Goal: Task Accomplishment & Management: Manage account settings

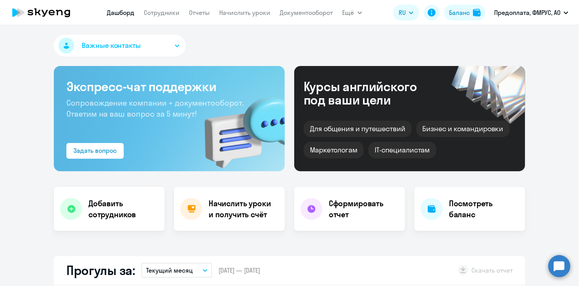
select select "30"
click at [454, 13] on div "Баланс" at bounding box center [459, 12] width 21 height 9
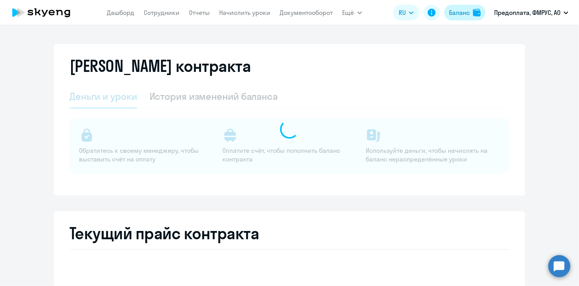
select select "english_adult_not_native_speaker"
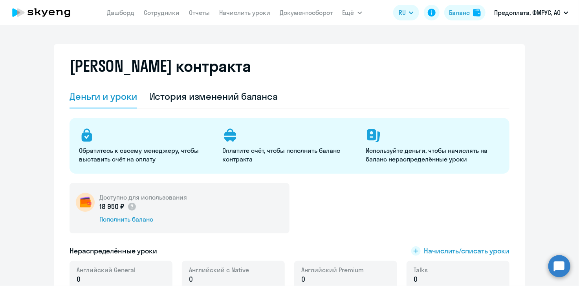
scroll to position [157, 0]
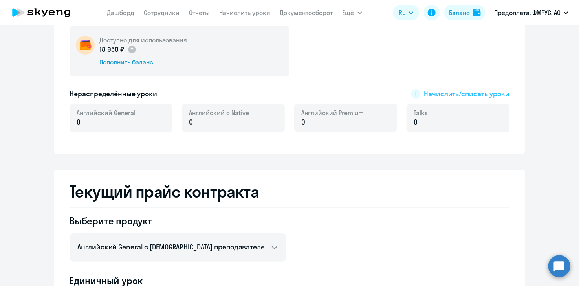
click at [465, 90] on span "Начислить/списать уроки" at bounding box center [467, 94] width 86 height 10
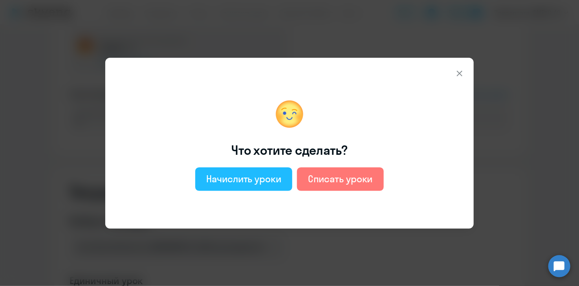
click at [250, 177] on div "Начислить уроки" at bounding box center [243, 179] width 75 height 13
select select "english_adult_not_native_speaker"
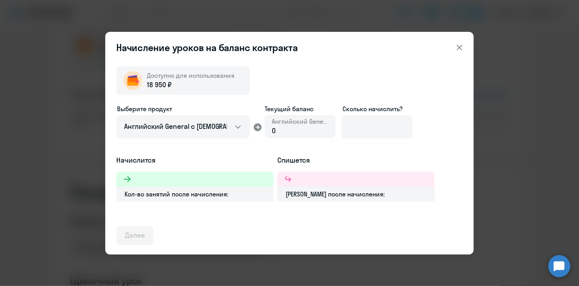
click at [132, 209] on div "Доступно для использования 18 950 ₽ Выберите продукт Английский General с русск…" at bounding box center [289, 152] width 347 height 185
click at [144, 182] on div at bounding box center [194, 179] width 157 height 15
click at [155, 196] on div "Кол-во занятий после начисления:" at bounding box center [194, 194] width 157 height 15
click at [154, 86] on span "18 950 ₽" at bounding box center [159, 85] width 25 height 10
click at [159, 82] on span "18 950 ₽" at bounding box center [159, 85] width 25 height 10
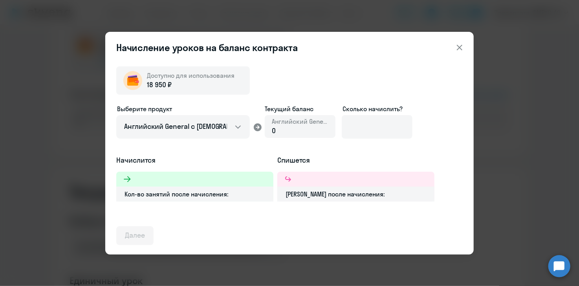
click at [206, 71] on div "Доступно для использования" at bounding box center [191, 75] width 88 height 9
click at [142, 240] on button "Далее" at bounding box center [134, 235] width 37 height 19
click at [138, 233] on div "Далее" at bounding box center [135, 235] width 20 height 10
click at [308, 176] on div at bounding box center [355, 179] width 157 height 15
click at [318, 194] on div "[PERSON_NAME] после начисления:" at bounding box center [355, 194] width 157 height 15
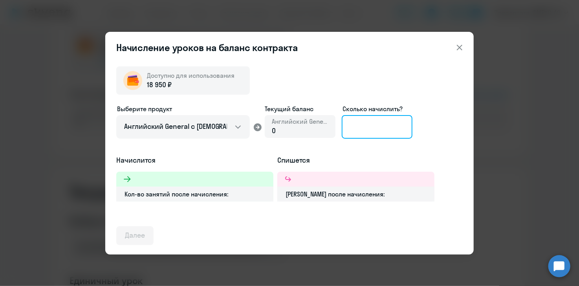
drag, startPoint x: 354, startPoint y: 122, endPoint x: 357, endPoint y: 127, distance: 5.7
click at [354, 122] on input at bounding box center [377, 127] width 71 height 24
click at [371, 127] on input at bounding box center [377, 127] width 71 height 24
type input "3"
type input "13"
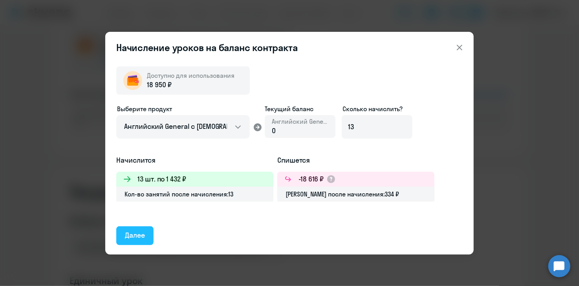
click at [130, 233] on div "Далее" at bounding box center [135, 235] width 20 height 10
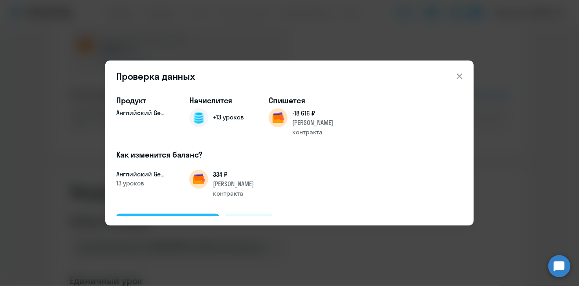
click at [182, 218] on div "Подтвердить и начислить" at bounding box center [168, 223] width 86 height 10
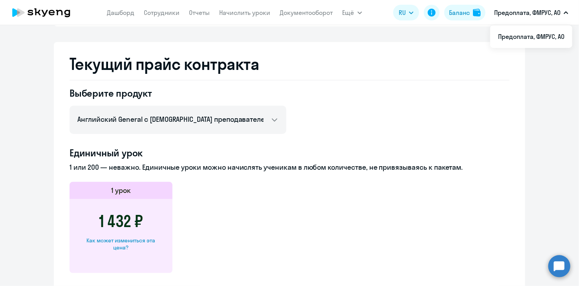
scroll to position [0, 0]
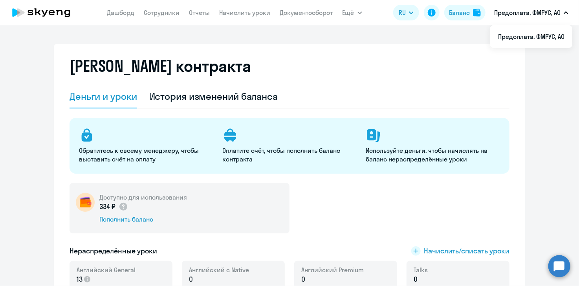
click at [44, 11] on icon at bounding box center [41, 13] width 69 height 20
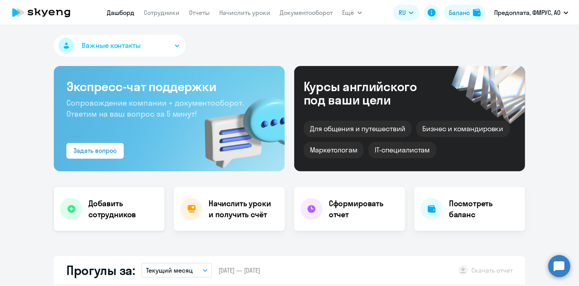
select select "30"
click at [97, 206] on h4 "Добавить сотрудников" at bounding box center [123, 209] width 70 height 22
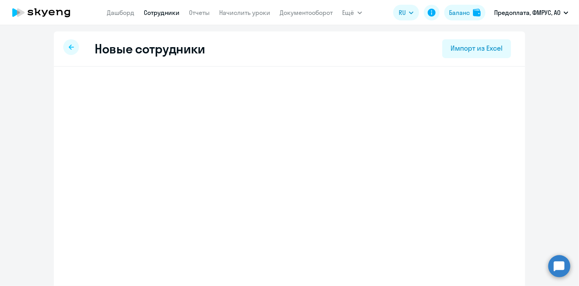
select select "english_adult_not_native_speaker"
select select "3"
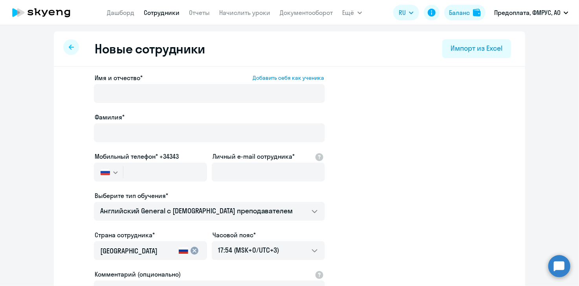
click at [456, 155] on app-new-student-form "Имя и отчество* Добавить себя как ученика [PERSON_NAME]* Мобильный телефон* +34…" at bounding box center [289, 213] width 446 height 280
click at [469, 48] on div "Импорт из Excel" at bounding box center [476, 48] width 51 height 10
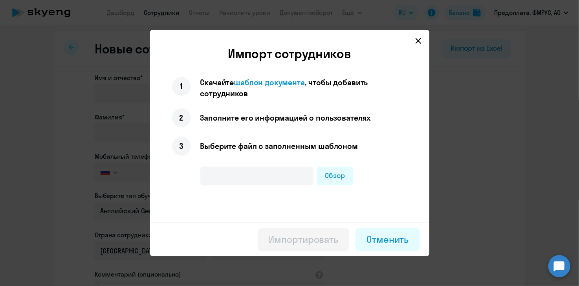
click at [419, 42] on icon at bounding box center [418, 41] width 6 height 6
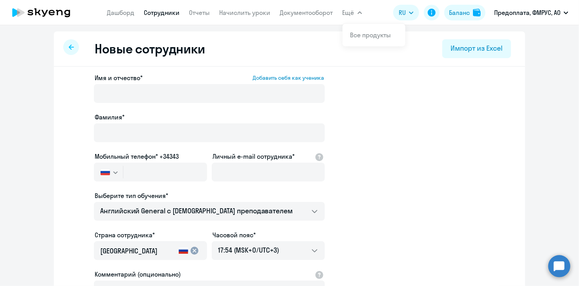
click at [355, 11] on button "Ещё" at bounding box center [353, 13] width 20 height 16
click at [358, 12] on icon "button" at bounding box center [360, 13] width 4 height 2
drag, startPoint x: 529, startPoint y: 175, endPoint x: 496, endPoint y: 117, distance: 66.0
click at [528, 174] on ng-component "Новые сотрудники Импорт из Excel Имя и отчество* Добавить себя как ученика [PER…" at bounding box center [289, 221] width 579 height 381
drag, startPoint x: 511, startPoint y: 196, endPoint x: 543, endPoint y: 245, distance: 58.7
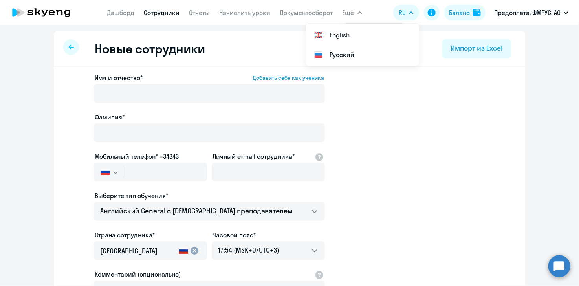
click at [512, 200] on div "Имя и отчество* Добавить себя как ученика [PERSON_NAME]* Мобильный телефон* +34…" at bounding box center [290, 239] width 472 height 345
click at [557, 263] on circle at bounding box center [560, 266] width 22 height 22
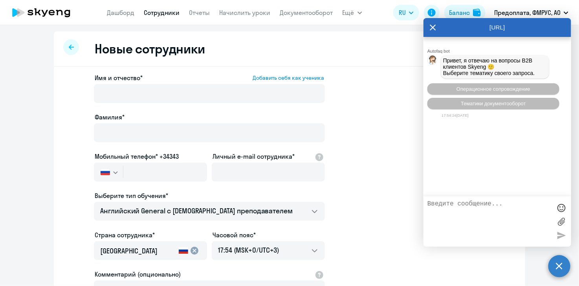
click at [456, 209] on textarea at bounding box center [490, 221] width 124 height 42
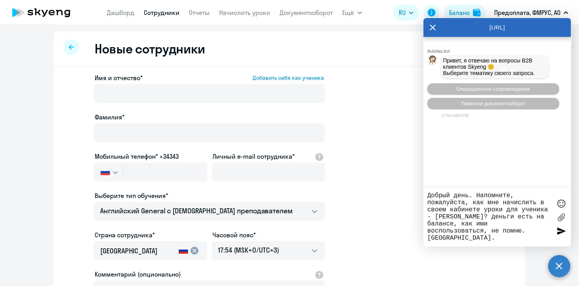
type textarea "Добрый день. Напомните, пожалуйста, как мне начислить в своем кабинете уроки дл…"
click at [559, 231] on div at bounding box center [562, 232] width 12 height 12
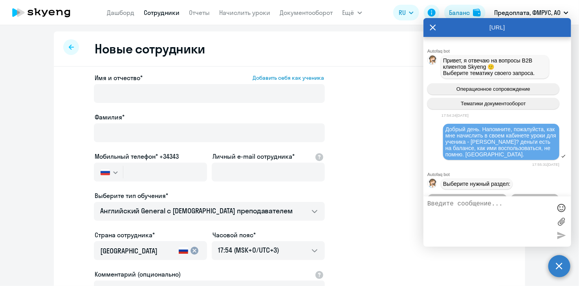
scroll to position [41, 0]
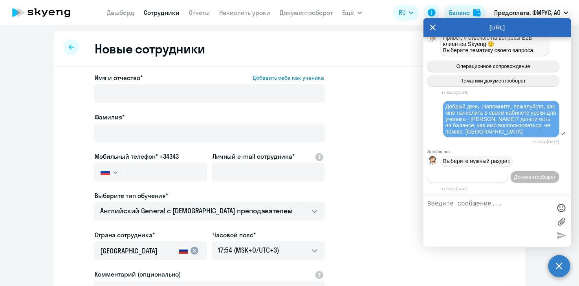
click at [489, 174] on span "Операционное сопровождение" at bounding box center [468, 177] width 74 height 6
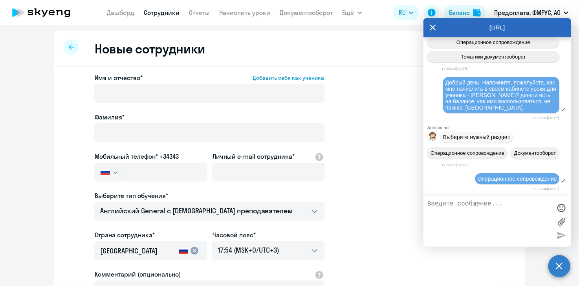
scroll to position [128, 0]
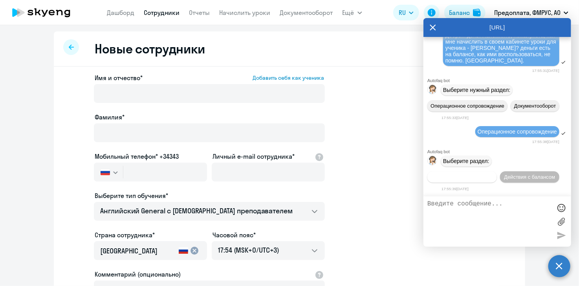
click at [481, 174] on span "Действия по сотрудникам" at bounding box center [462, 177] width 61 height 6
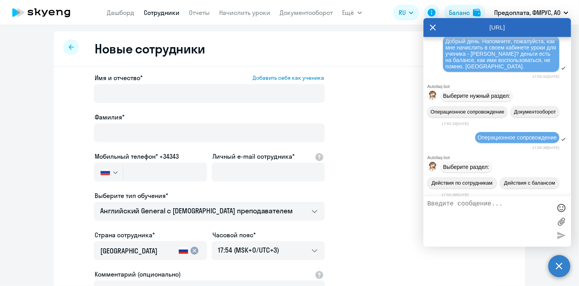
scroll to position [49, 0]
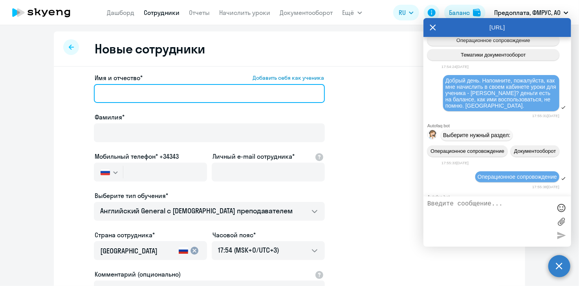
click at [146, 92] on input "Имя и отчество* Добавить себя как ученика" at bounding box center [209, 93] width 231 height 19
click at [121, 92] on input "Лу" at bounding box center [209, 93] width 231 height 19
type input "[PERSON_NAME]"
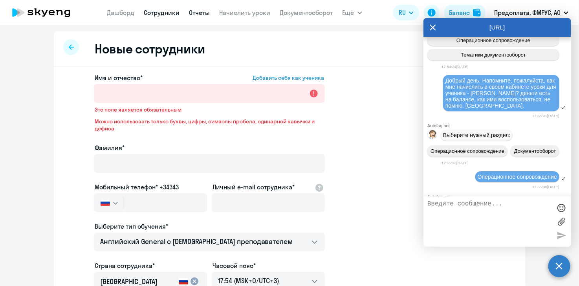
click at [200, 11] on link "Отчеты" at bounding box center [199, 13] width 21 height 8
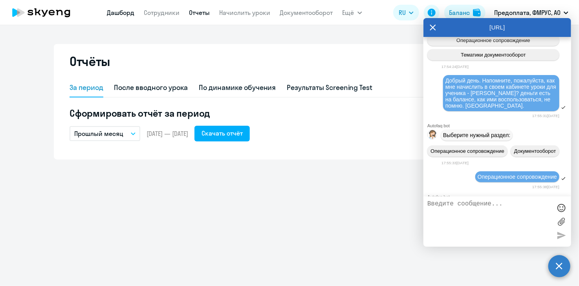
click at [118, 13] on link "Дашборд" at bounding box center [121, 13] width 28 height 8
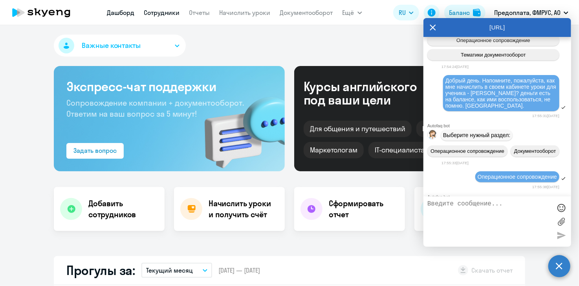
click at [161, 14] on link "Сотрудники" at bounding box center [162, 13] width 36 height 8
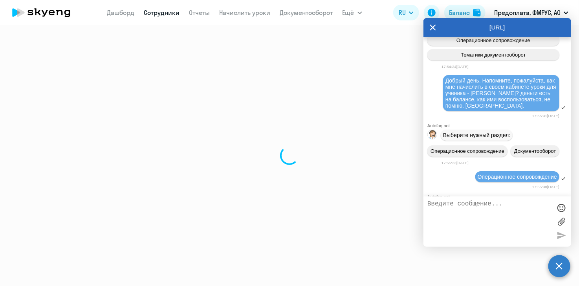
select select "30"
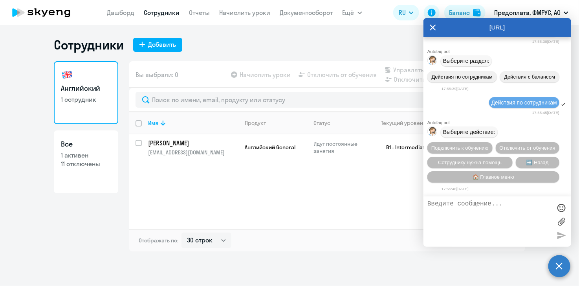
drag, startPoint x: 457, startPoint y: 25, endPoint x: 373, endPoint y: 217, distance: 209.2
click at [369, 221] on body "[PERSON_NAME] Отчеты Начислить уроки Документооборот Ещё Все продукты Дашборд С…" at bounding box center [289, 143] width 579 height 286
click at [344, 171] on div "Имя Продукт Статус Текущий уровень Личные уроки Корп. уроки [PERSON_NAME] [PERS…" at bounding box center [327, 171] width 396 height 118
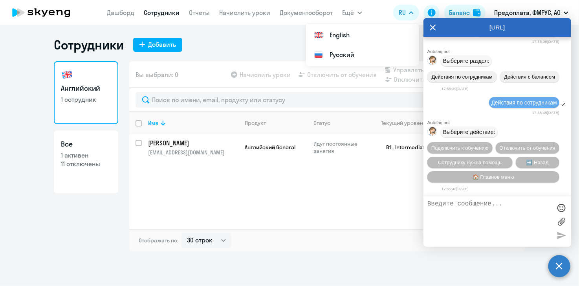
click at [435, 24] on icon at bounding box center [433, 27] width 6 height 19
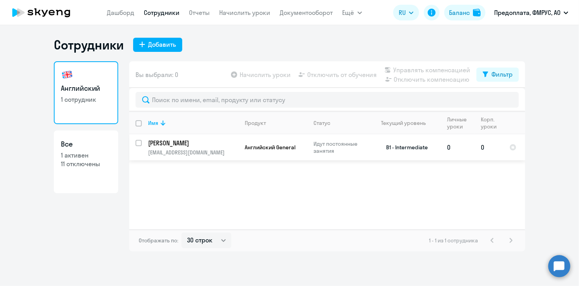
click at [483, 146] on td "0" at bounding box center [489, 147] width 29 height 26
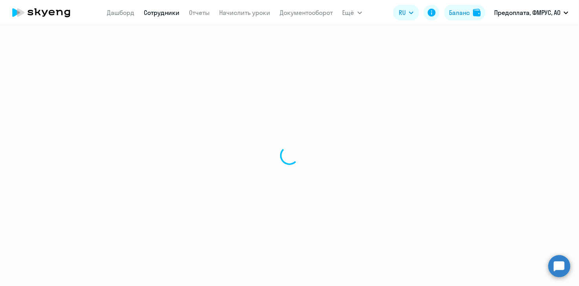
select select "english"
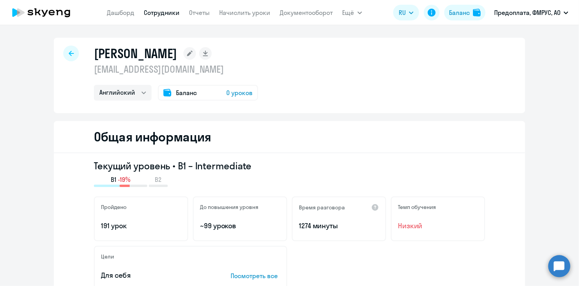
click at [180, 88] on span "Баланс" at bounding box center [186, 92] width 21 height 9
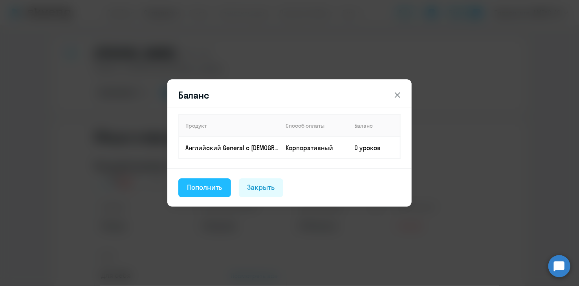
click at [206, 189] on div "Пополнить" at bounding box center [204, 187] width 35 height 10
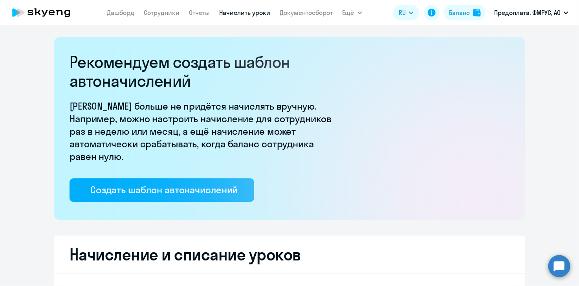
select select "10"
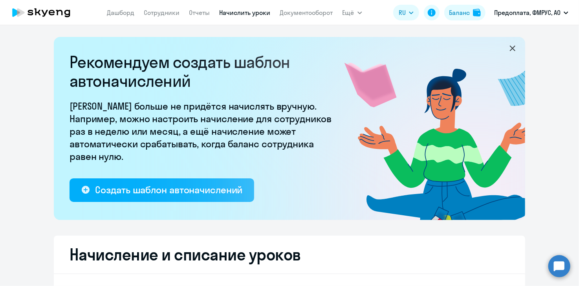
click at [508, 45] on icon at bounding box center [512, 48] width 9 height 9
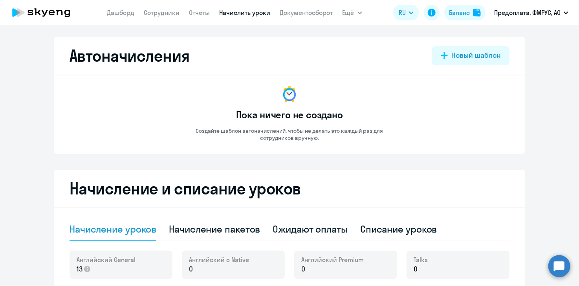
scroll to position [157, 0]
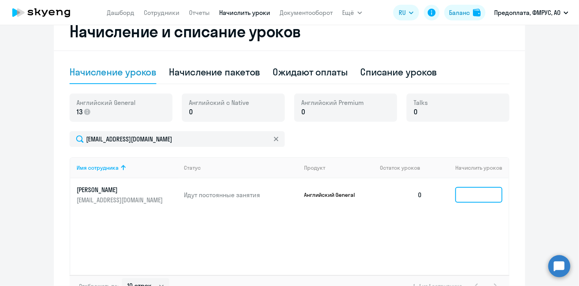
click at [462, 191] on input at bounding box center [478, 195] width 47 height 16
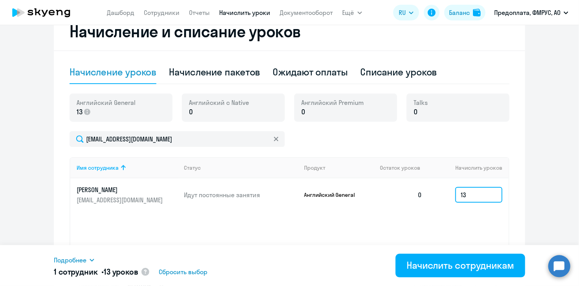
scroll to position [212, 0]
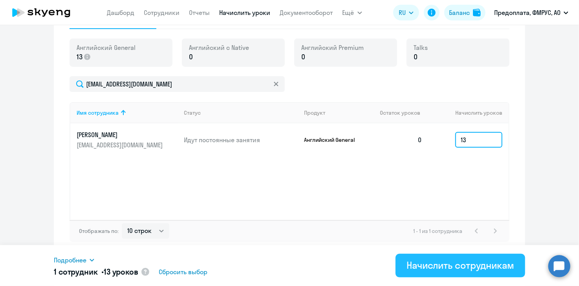
type input "13"
click at [458, 263] on div "Начислить сотрудникам" at bounding box center [461, 265] width 108 height 13
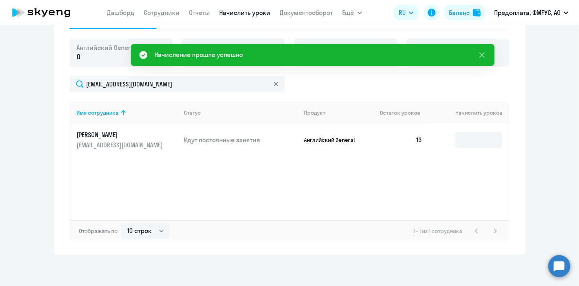
click at [557, 261] on circle at bounding box center [560, 266] width 22 height 22
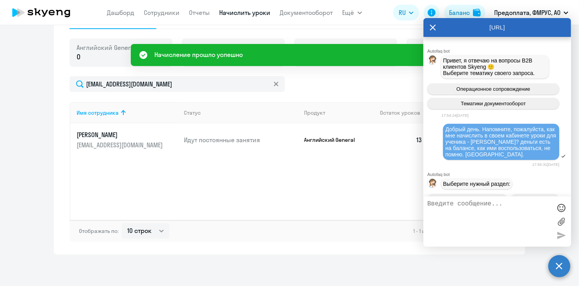
scroll to position [242, 0]
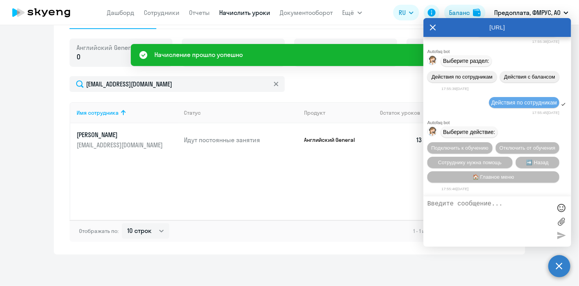
click at [455, 209] on textarea at bounding box center [490, 221] width 124 height 42
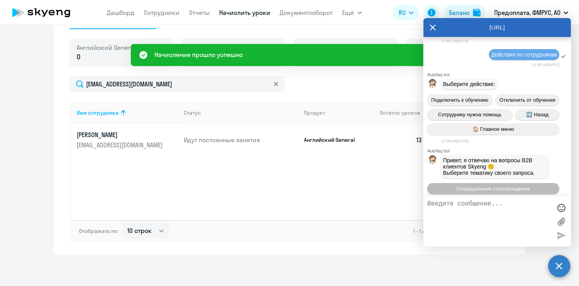
scroll to position [322, 0]
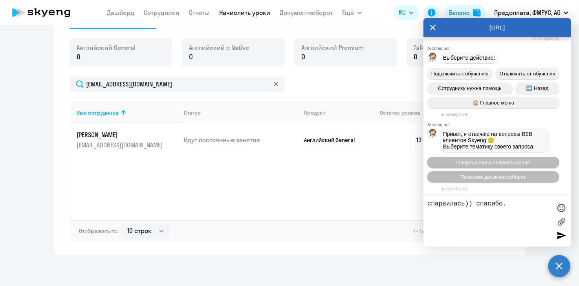
click at [439, 206] on textarea "спарвилась)) спасибо." at bounding box center [490, 221] width 124 height 42
click at [440, 204] on textarea "спрвилась)) спасибо." at bounding box center [490, 221] width 124 height 42
type textarea "справилась)) спасибо."
click at [560, 232] on div at bounding box center [562, 235] width 12 height 12
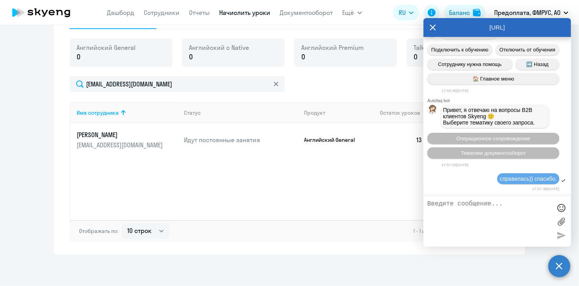
scroll to position [346, 0]
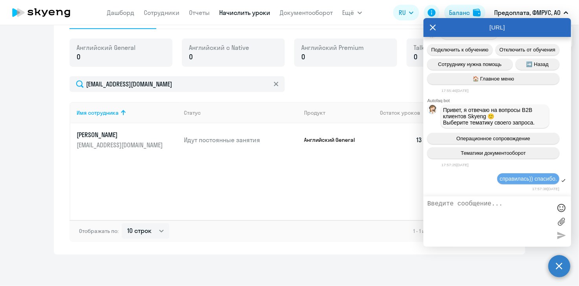
click at [435, 26] on icon at bounding box center [433, 27] width 6 height 6
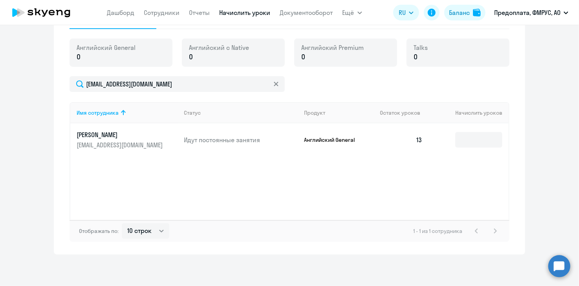
scroll to position [0, 0]
